Goal: Find specific page/section: Find specific page/section

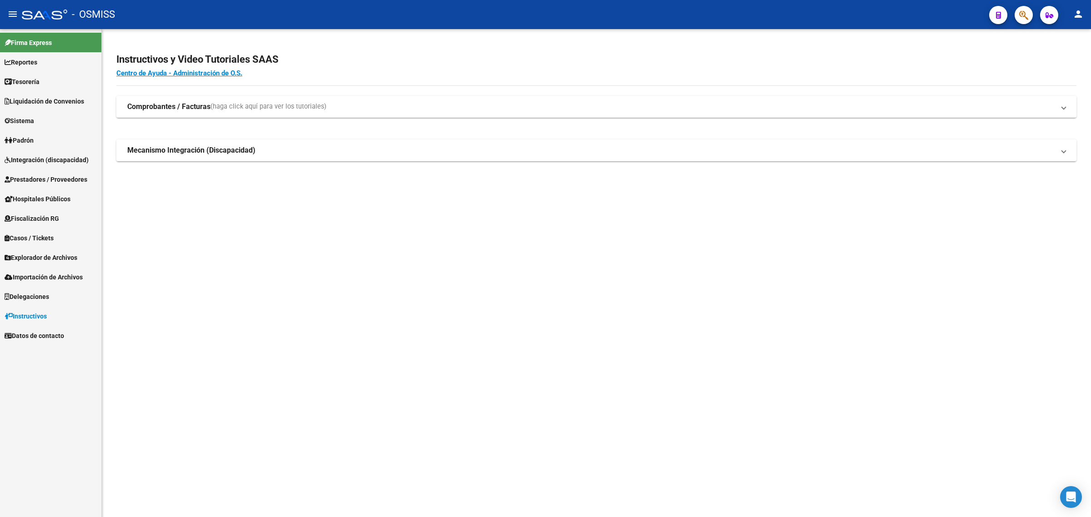
click at [45, 183] on span "Prestadores / Proveedores" at bounding box center [46, 180] width 83 height 10
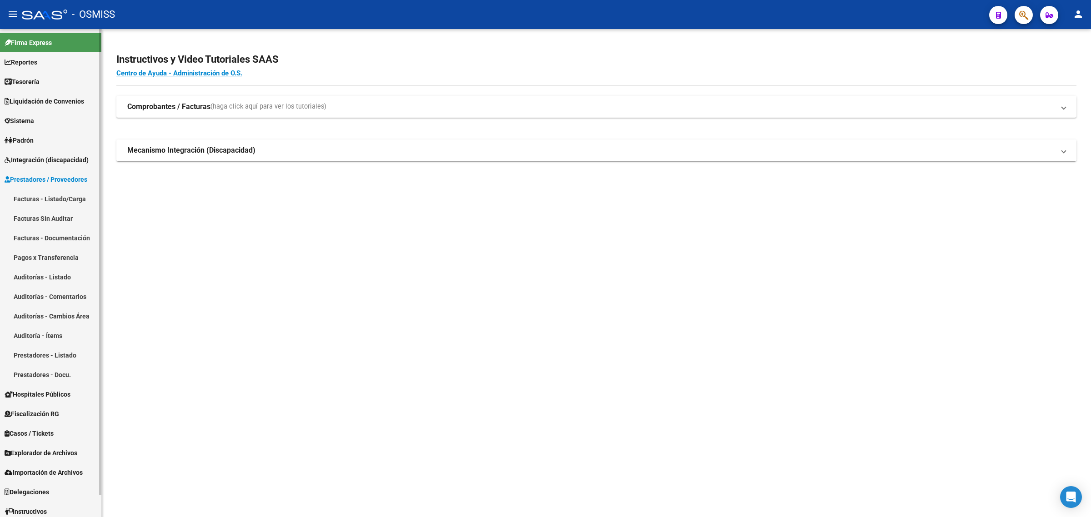
click at [54, 197] on link "Facturas - Listado/Carga" at bounding box center [50, 199] width 101 height 20
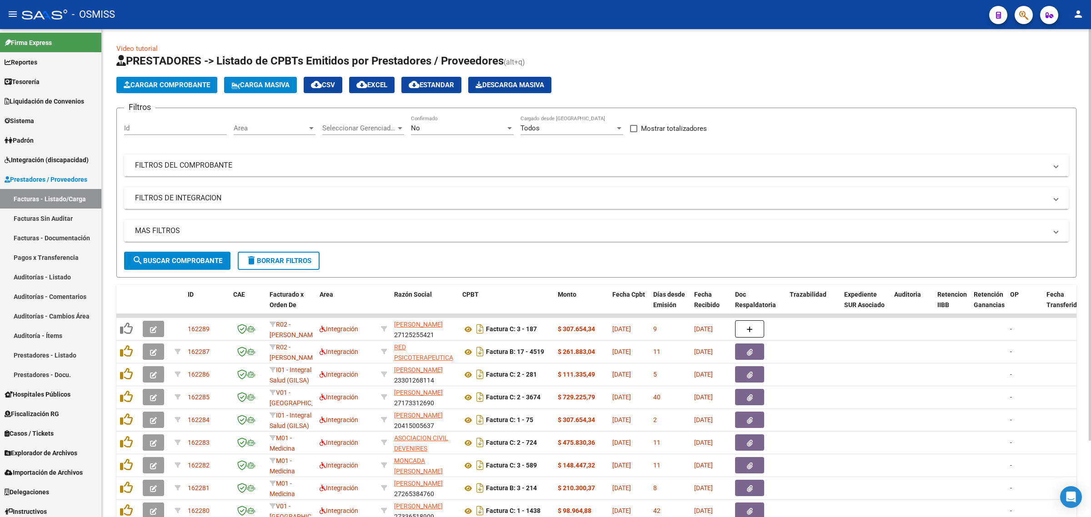
click at [400, 164] on mat-panel-title "FILTROS DEL COMPROBANTE" at bounding box center [591, 165] width 912 height 10
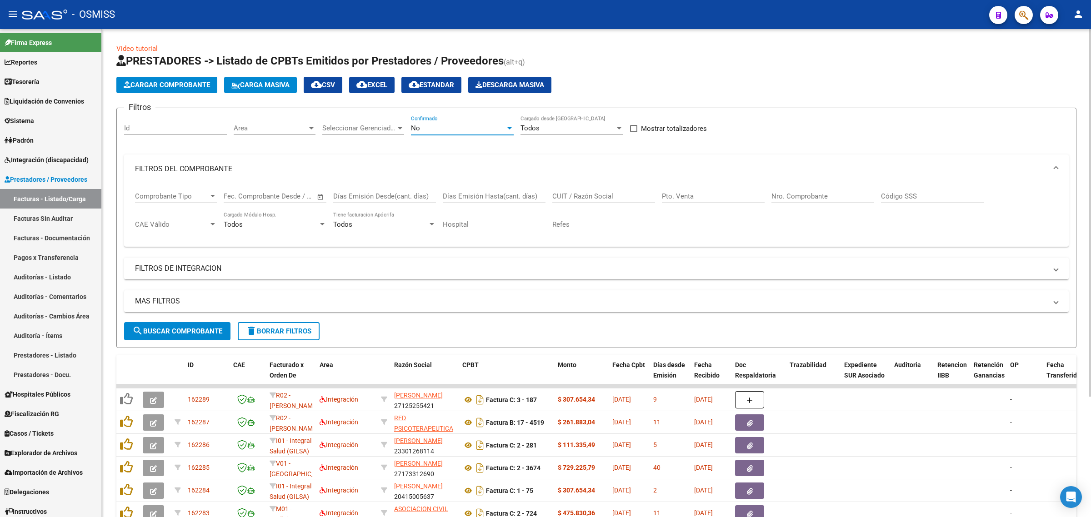
click at [456, 131] on div "No" at bounding box center [458, 128] width 95 height 8
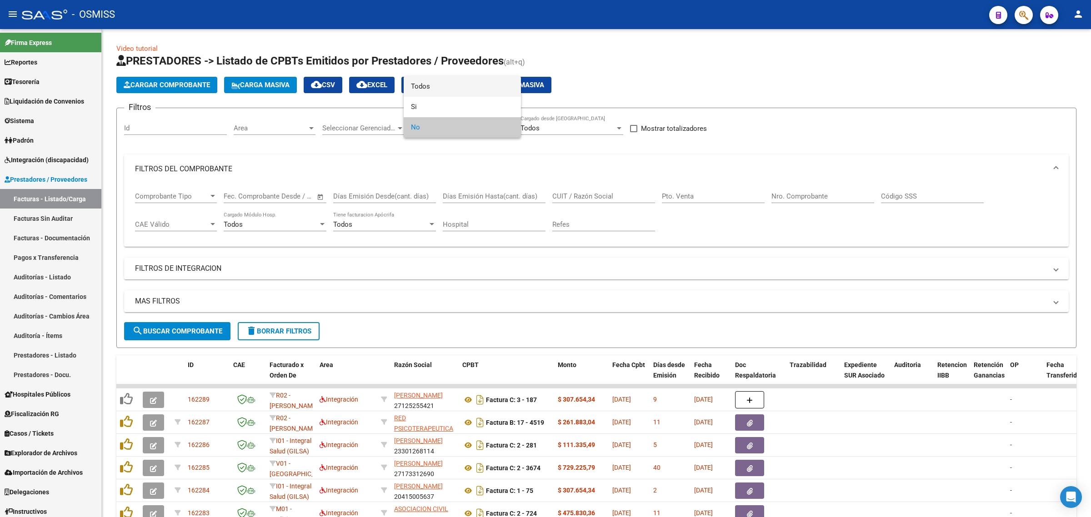
click at [453, 91] on span "Todos" at bounding box center [462, 86] width 103 height 20
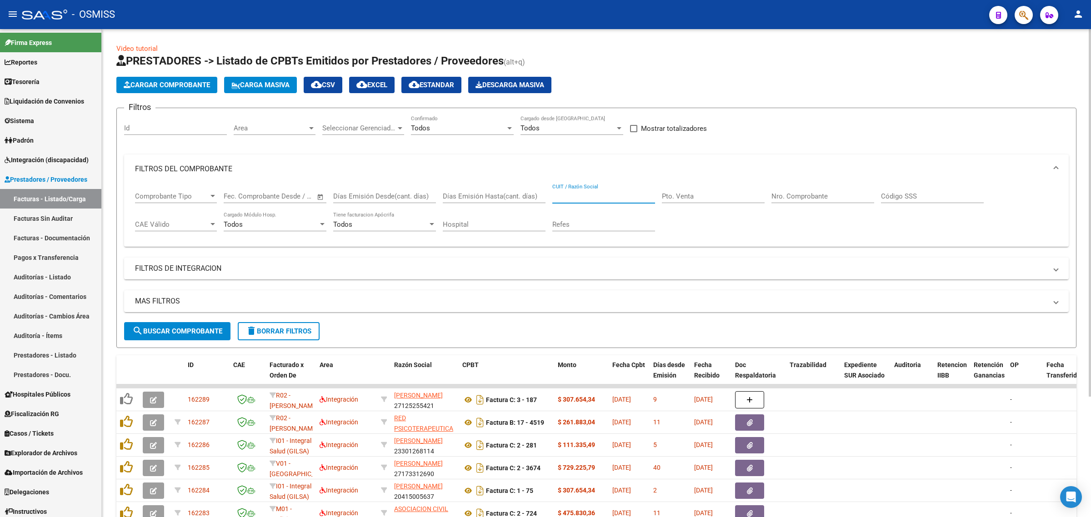
click at [589, 194] on input "CUIT / Razón Social" at bounding box center [603, 196] width 103 height 8
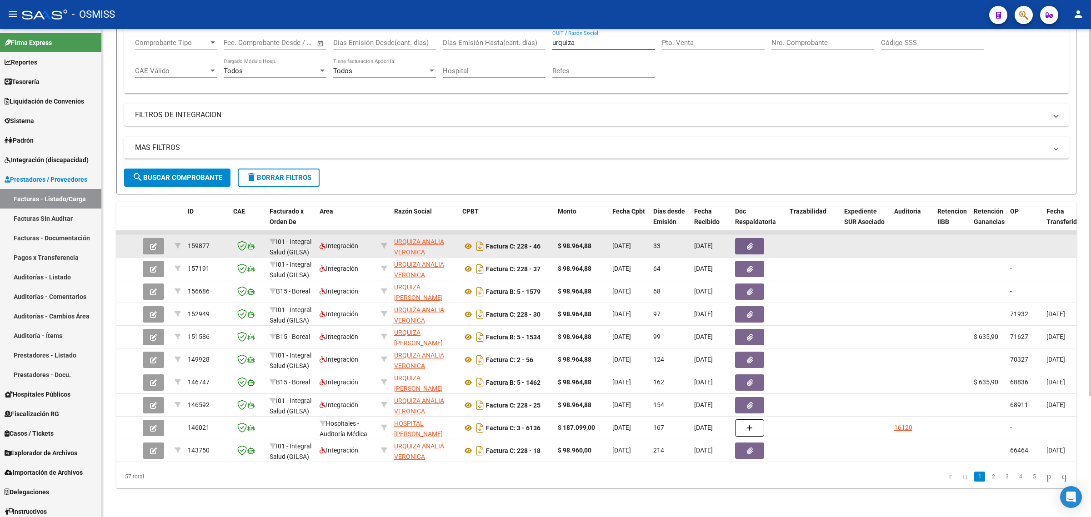
scroll to position [160, 0]
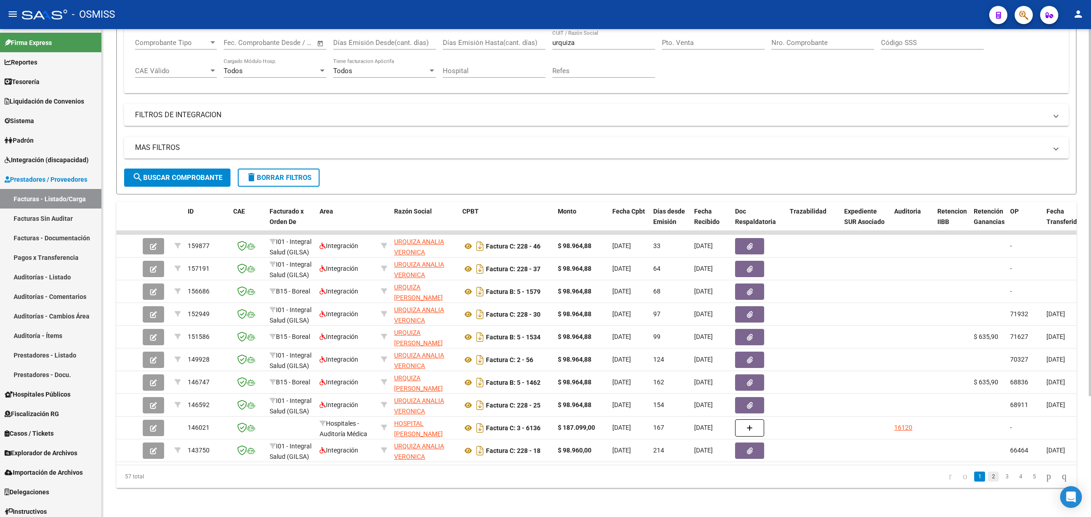
click at [988, 476] on link "2" at bounding box center [992, 477] width 11 height 10
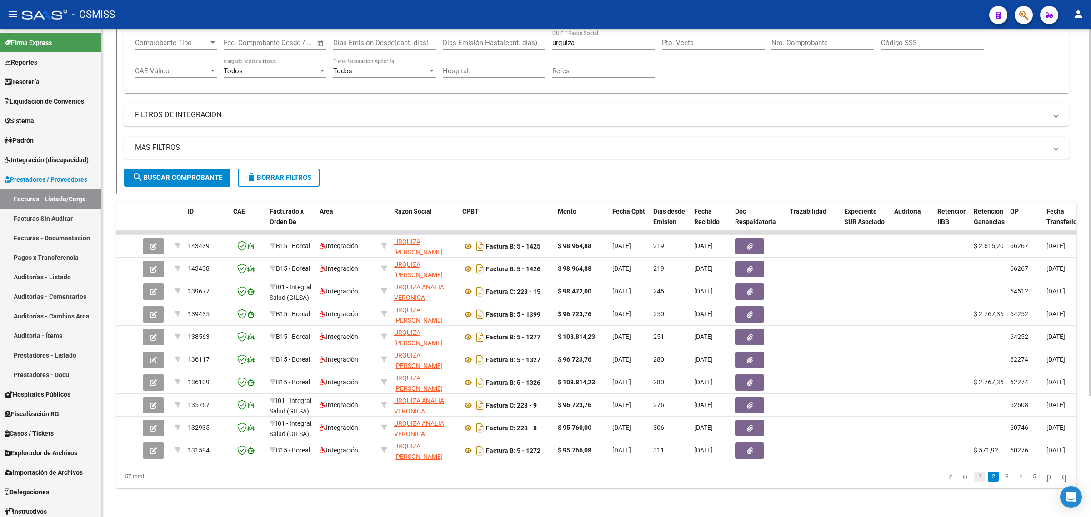
click at [974, 477] on link "1" at bounding box center [979, 477] width 11 height 10
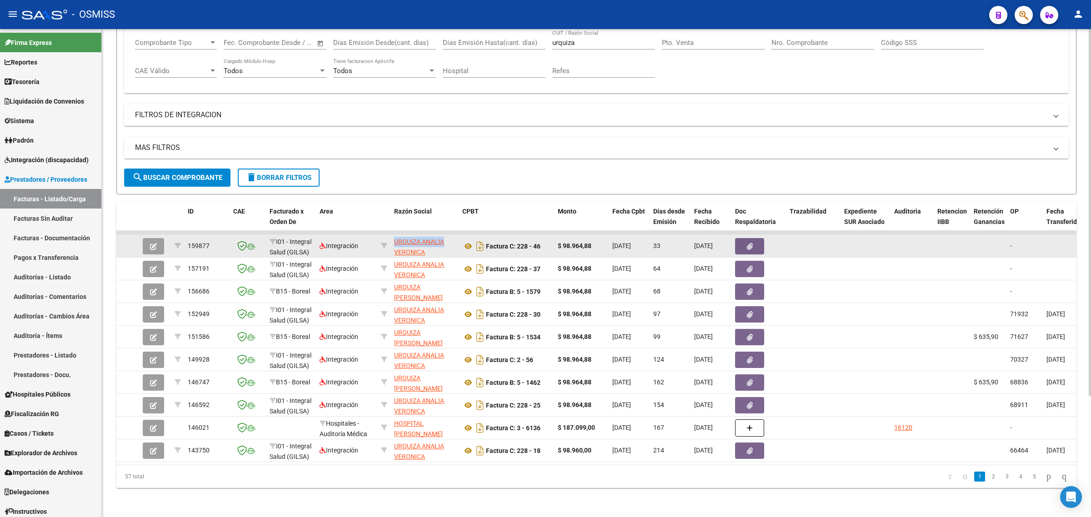
drag, startPoint x: 391, startPoint y: 235, endPoint x: 444, endPoint y: 234, distance: 53.6
click at [444, 235] on datatable-body-cell "URQUIZA ANALIA VERONICA 27302333454" at bounding box center [424, 246] width 68 height 22
copy span "URQUIZA ANALIA"
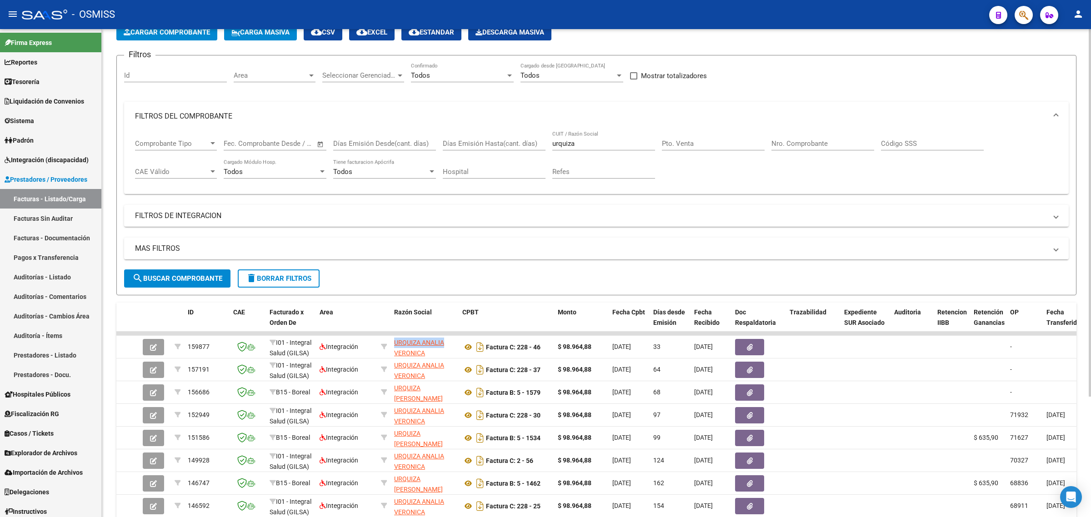
scroll to position [47, 0]
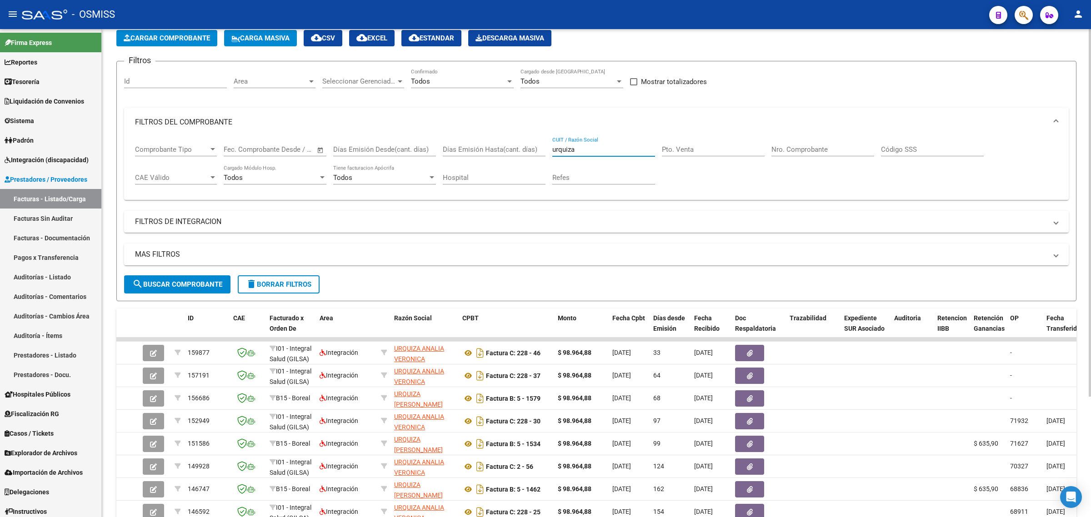
drag, startPoint x: 580, startPoint y: 148, endPoint x: 513, endPoint y: 144, distance: 67.4
click at [513, 144] on div "Comprobante Tipo Comprobante Tipo Start date – End date Fec. Comprobante Desde …" at bounding box center [596, 165] width 922 height 56
paste input "URQUIZA ANALIA"
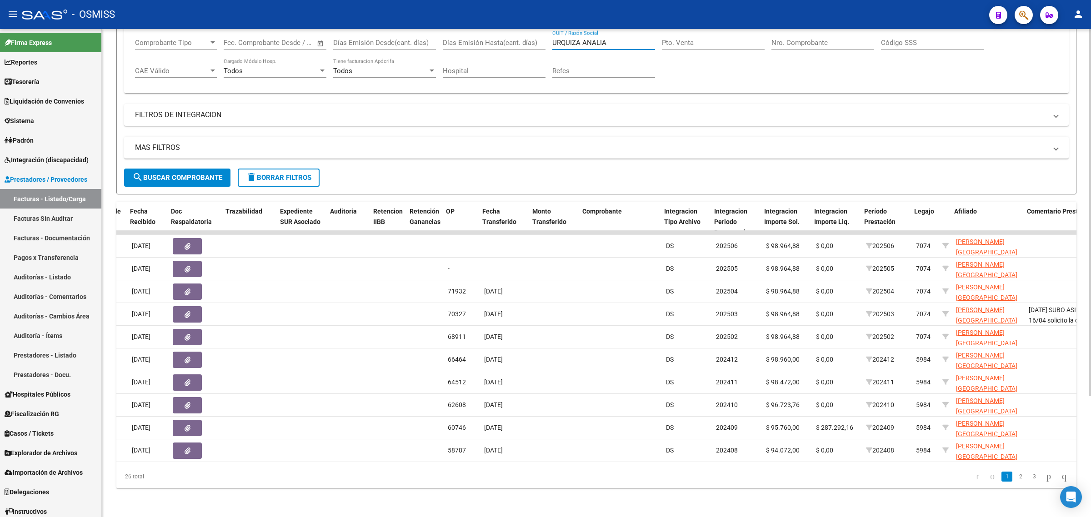
scroll to position [0, 885]
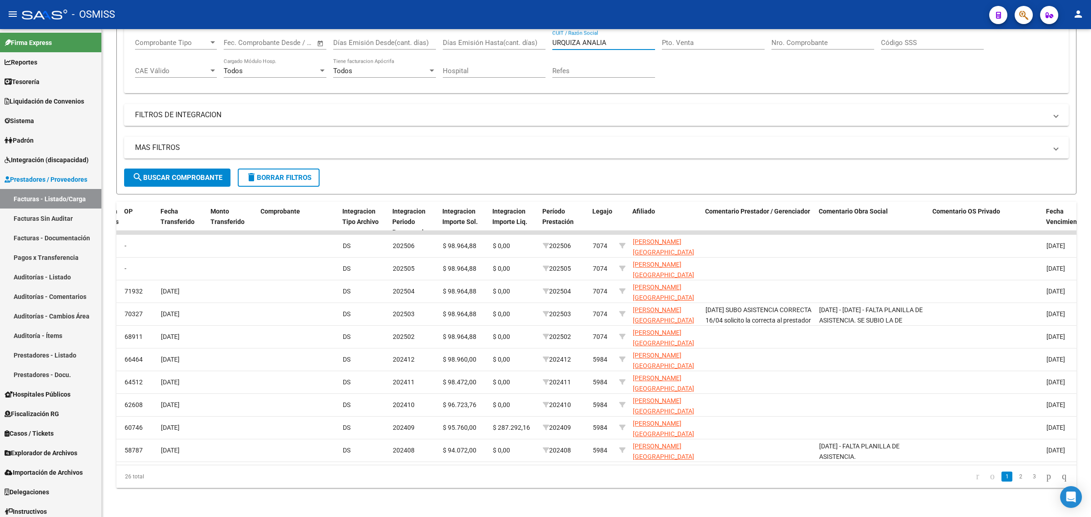
type input "URQUIZA ANALIA"
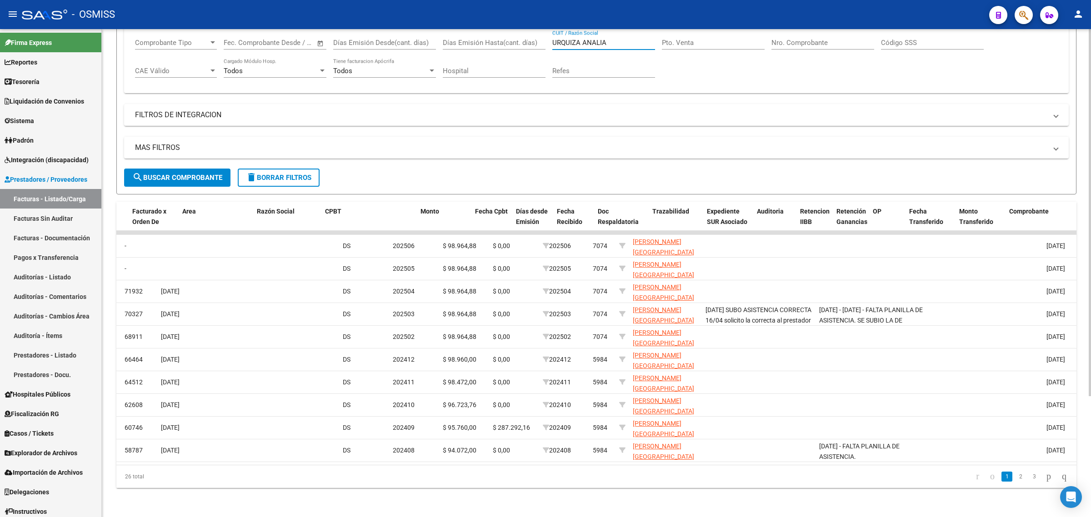
scroll to position [0, 0]
